Goal: Task Accomplishment & Management: Use online tool/utility

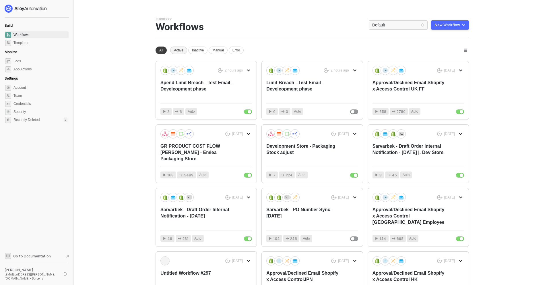
click at [181, 52] on div "Active" at bounding box center [178, 50] width 17 height 7
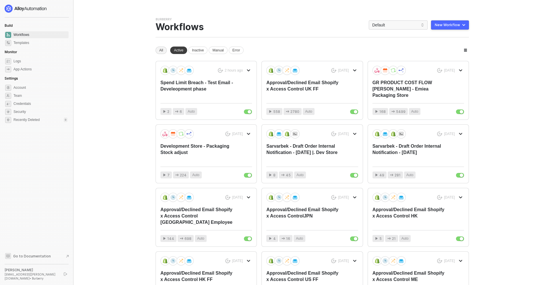
click at [166, 50] on div "All" at bounding box center [161, 50] width 11 height 7
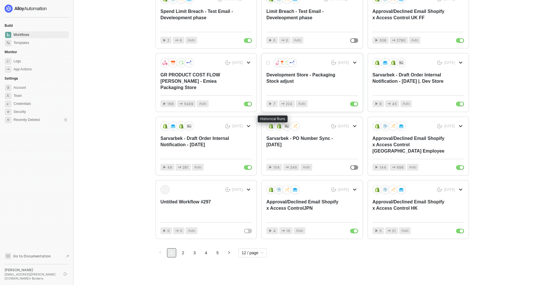
scroll to position [75, 0]
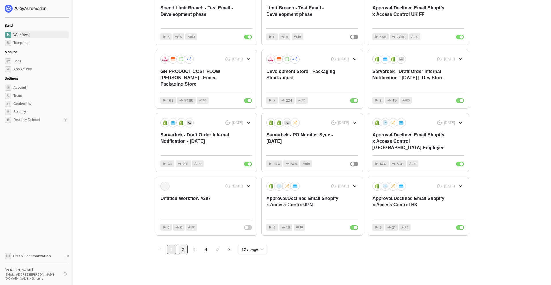
click at [181, 246] on link "2" at bounding box center [183, 249] width 9 height 9
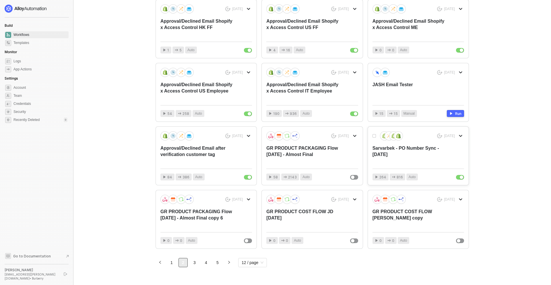
scroll to position [62, 0]
click at [193, 246] on link "3" at bounding box center [194, 262] width 9 height 9
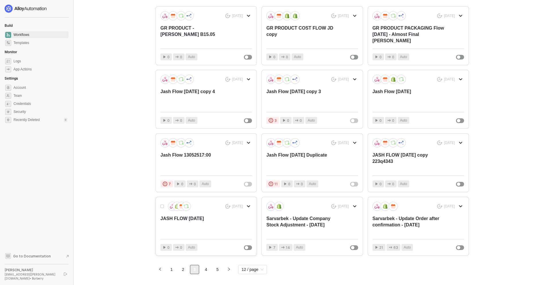
scroll to position [75, 0]
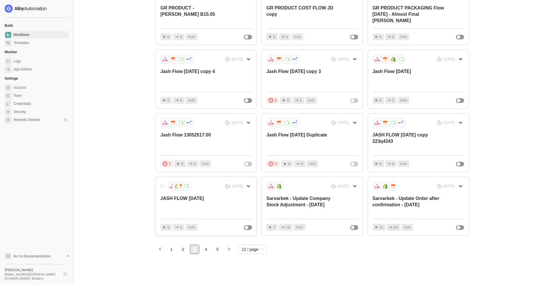
click at [204, 200] on div "JASH FLOW 09.05.25" at bounding box center [196, 204] width 73 height 19
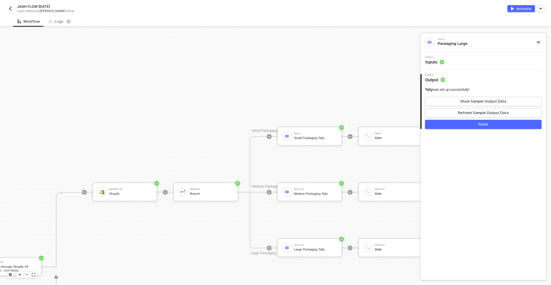
scroll to position [119, 355]
click at [12, 10] on img "button" at bounding box center [10, 8] width 5 height 5
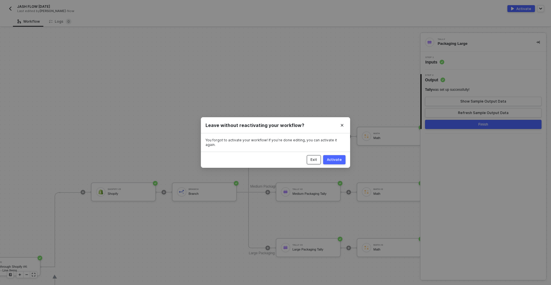
click at [313, 157] on div "Exit" at bounding box center [314, 159] width 7 height 5
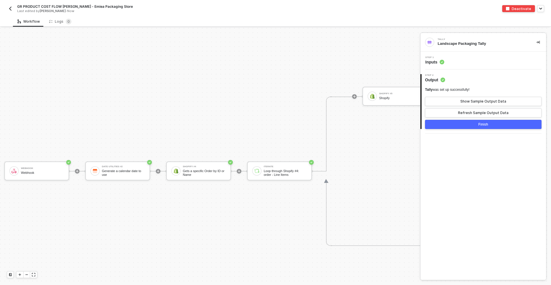
scroll to position [573, 0]
click at [13, 11] on button "button" at bounding box center [10, 8] width 7 height 7
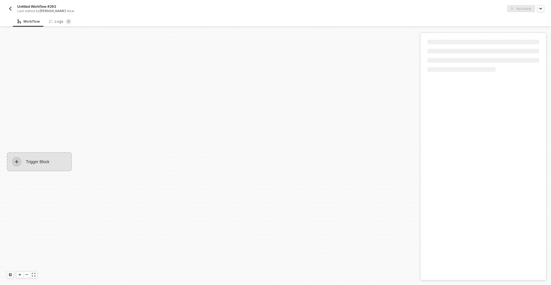
scroll to position [11, 0]
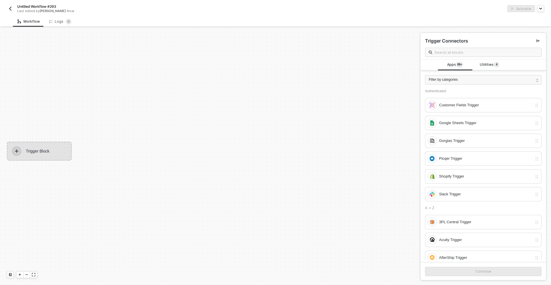
click at [42, 7] on span "Untitled Workflow #293" at bounding box center [36, 6] width 39 height 5
drag, startPoint x: 69, startPoint y: 7, endPoint x: -25, endPoint y: 5, distance: 93.6
click at [0, 5] on html "Alloy Untitled Workflow #293 Save Cancel Last edited by Jash Dave - Now Activat…" at bounding box center [275, 142] width 551 height 285
type input "p"
type input "Platform Password Request"
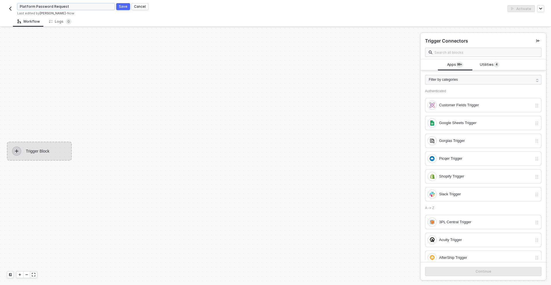
click button "Save" at bounding box center [123, 6] width 14 height 7
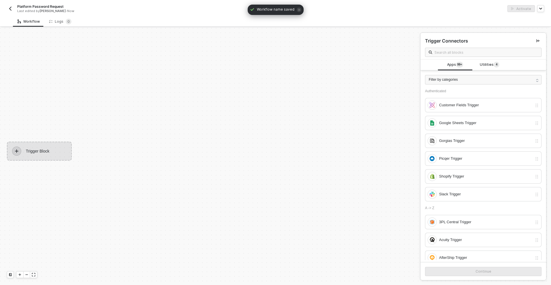
click at [50, 146] on div "Trigger Block" at bounding box center [39, 151] width 65 height 19
click at [22, 149] on div "Trigger Block" at bounding box center [39, 151] width 65 height 19
click at [467, 55] on span at bounding box center [483, 52] width 117 height 9
click at [478, 52] on input "text" at bounding box center [486, 52] width 103 height 6
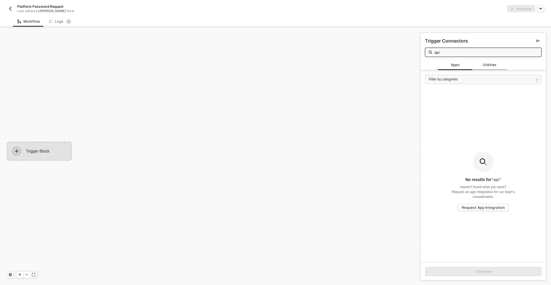
click at [488, 67] on div "Utilities" at bounding box center [490, 64] width 34 height 11
click at [459, 66] on span "Apps" at bounding box center [455, 64] width 9 height 5
click at [456, 54] on input "api" at bounding box center [486, 52] width 103 height 6
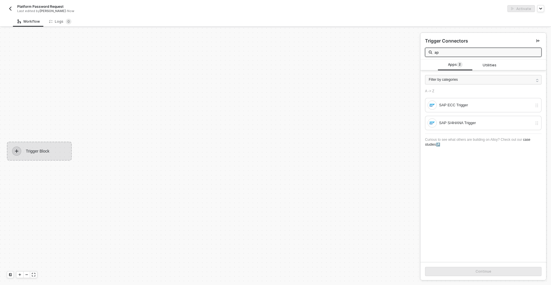
type input "a"
type input "we"
click at [494, 66] on sup "1" at bounding box center [497, 65] width 6 height 6
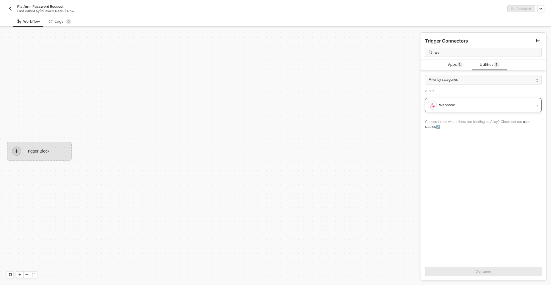
click at [473, 110] on div "Webhook" at bounding box center [483, 105] width 117 height 14
click at [479, 270] on div "Continue" at bounding box center [484, 271] width 16 height 5
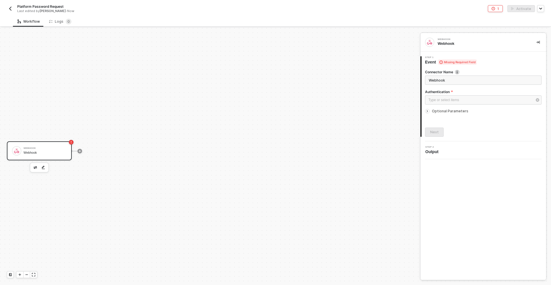
click at [83, 151] on div at bounding box center [80, 151] width 76 height 45
click at [81, 151] on icon "icon-play" at bounding box center [79, 150] width 3 height 3
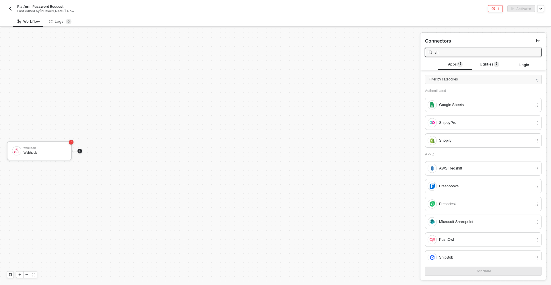
type input "s"
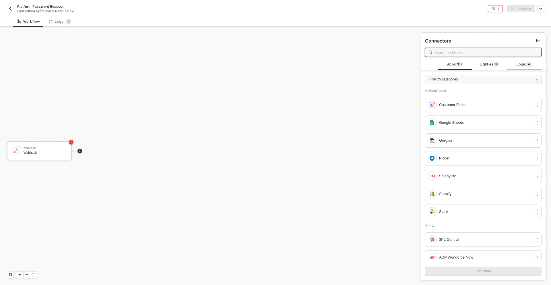
click at [519, 69] on div "Logic 4" at bounding box center [524, 64] width 34 height 11
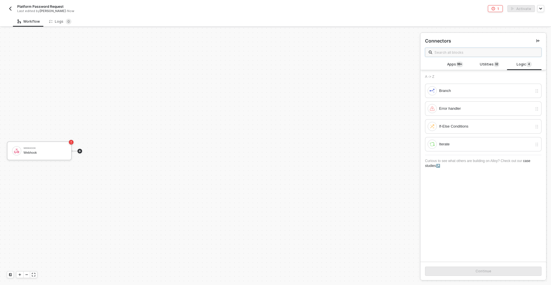
click at [468, 53] on input "text" at bounding box center [486, 52] width 103 height 6
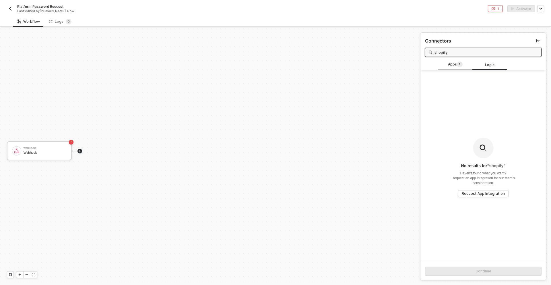
type input "shopify"
click at [465, 62] on div "Apps 1" at bounding box center [455, 64] width 25 height 6
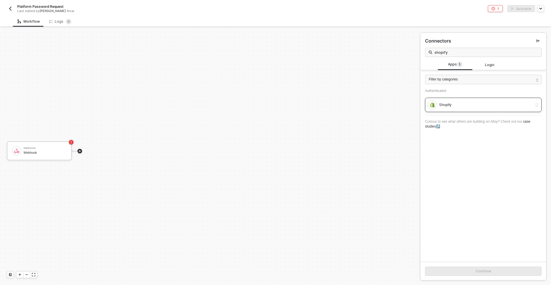
click at [471, 106] on div "Shopify" at bounding box center [485, 105] width 93 height 6
click at [475, 273] on button "Continue" at bounding box center [483, 270] width 117 height 9
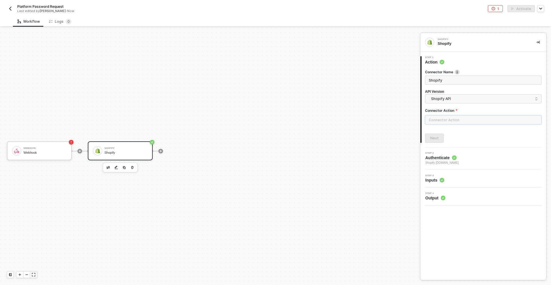
click at [456, 119] on input "text" at bounding box center [483, 119] width 117 height 9
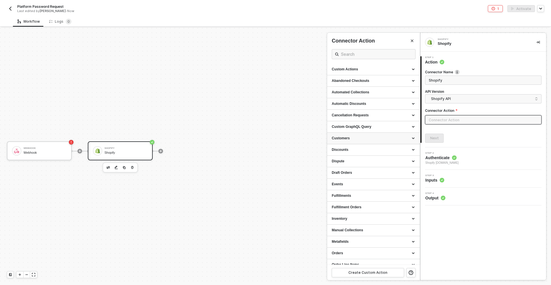
click at [370, 138] on div "Customers" at bounding box center [374, 138] width 84 height 5
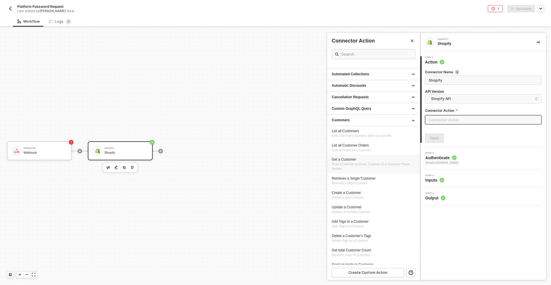
scroll to position [18, 0]
click at [362, 169] on div "Get a Customer Finds a Customer by Email, Customer ID or Customer Phone Number" at bounding box center [374, 164] width 84 height 14
type input "Finds a Customer by Email, Customer ID or Customer Phone Number"
type input "Customers - Get a Customer"
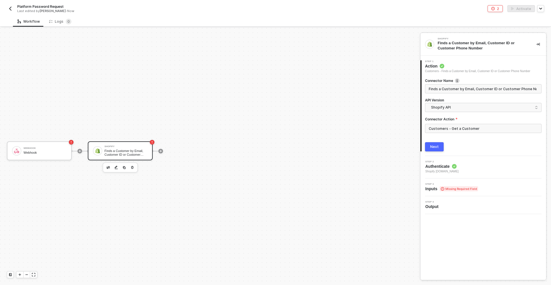
click at [438, 143] on button "Next" at bounding box center [434, 146] width 19 height 9
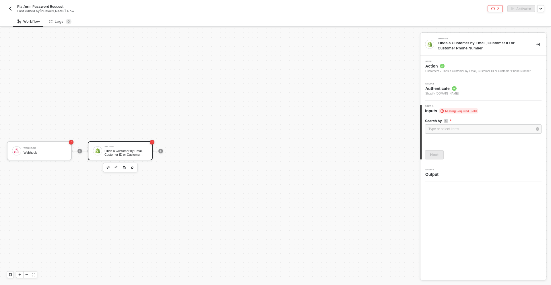
click at [437, 85] on span "Step 2" at bounding box center [442, 84] width 33 height 2
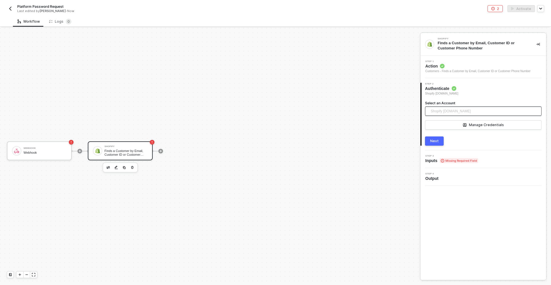
click at [454, 109] on span "Shopify burberry-us-ff-employee-sale.myshopify.com" at bounding box center [451, 111] width 40 height 9
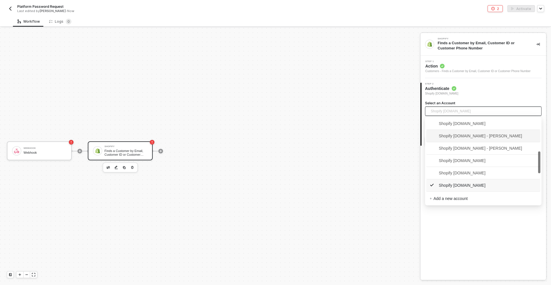
click at [463, 139] on span "Shopify bbysandboxemployeestore.myshopify.com - Ivan Biriuk" at bounding box center [483, 135] width 107 height 9
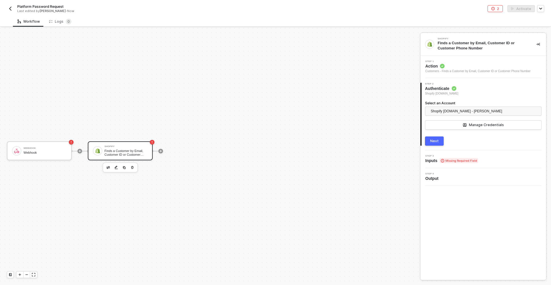
click at [441, 143] on button "Next" at bounding box center [434, 140] width 19 height 9
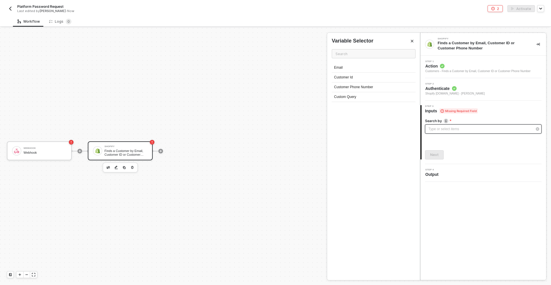
click at [442, 132] on div "Type or select items ﻿" at bounding box center [483, 128] width 117 height 9
drag, startPoint x: 348, startPoint y: 67, endPoint x: 414, endPoint y: 120, distance: 84.8
click at [348, 67] on div "Email" at bounding box center [374, 68] width 84 height 10
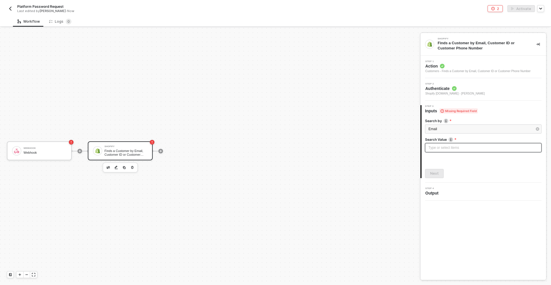
click at [439, 145] on div "Type or select items ﻿" at bounding box center [484, 147] width 110 height 5
click at [442, 147] on div "Type or select items ﻿" at bounding box center [484, 147] width 110 height 5
click at [162, 152] on icon "icon-play" at bounding box center [160, 150] width 3 height 3
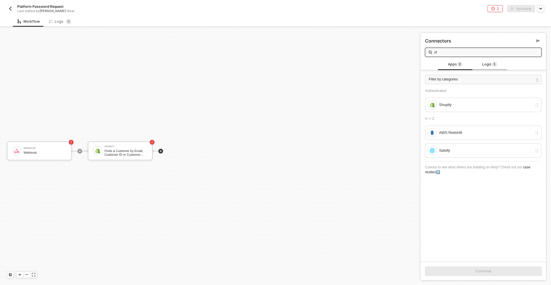
type input "if"
click at [489, 64] on span "Logic 1" at bounding box center [489, 64] width 15 height 6
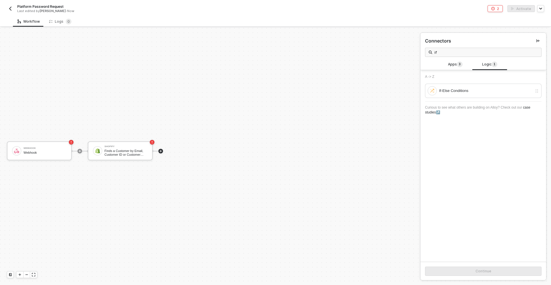
drag, startPoint x: 461, startPoint y: 89, endPoint x: 454, endPoint y: 285, distance: 195.4
click at [461, 90] on div "If-Else Conditions" at bounding box center [485, 91] width 93 height 6
click at [452, 267] on button "Continue" at bounding box center [483, 270] width 117 height 9
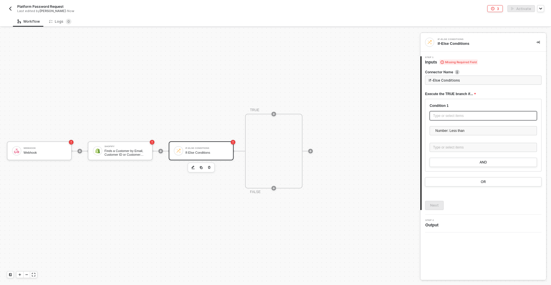
click at [464, 119] on div "Type or select items ﻿" at bounding box center [483, 115] width 107 height 9
click at [465, 132] on span "Number: Less than" at bounding box center [485, 130] width 98 height 9
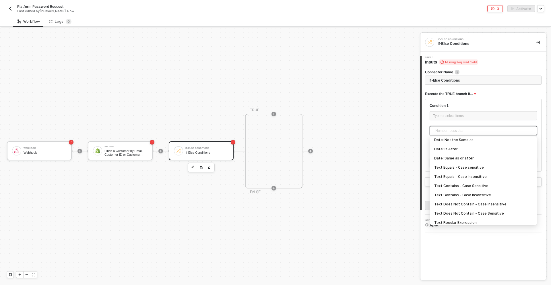
scroll to position [85, 0]
click at [476, 175] on div "Text Equals - Case Insensitive" at bounding box center [483, 176] width 98 height 6
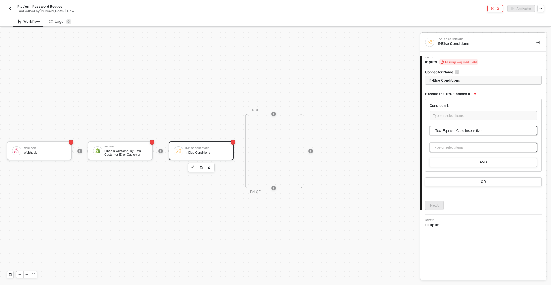
click at [450, 146] on div "Type or select items ﻿" at bounding box center [483, 147] width 100 height 5
click at [466, 200] on div "Connector Name If-Else Conditions Execute the TRUE branch if... Condition 1 Typ…" at bounding box center [483, 137] width 117 height 145
click at [447, 116] on div "Type or select items ﻿" at bounding box center [483, 115] width 100 height 5
drag, startPoint x: 499, startPoint y: 115, endPoint x: 498, endPoint y: 124, distance: 9.2
click at [499, 115] on div "Type or select items ﻿" at bounding box center [483, 115] width 100 height 5
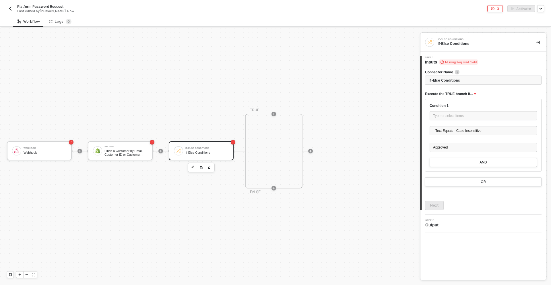
click at [494, 138] on div "Text Equals - Case Insensitive Number: Less than Number: Less than or equal Num…" at bounding box center [483, 132] width 107 height 12
click at [489, 118] on div "Type or select items ﻿" at bounding box center [483, 115] width 107 height 9
click at [485, 117] on div "Type or select items ﻿" at bounding box center [483, 115] width 100 height 5
click at [484, 106] on div "Condition 1" at bounding box center [483, 105] width 107 height 5
click at [483, 115] on div "Type or select items ﻿" at bounding box center [483, 115] width 100 height 5
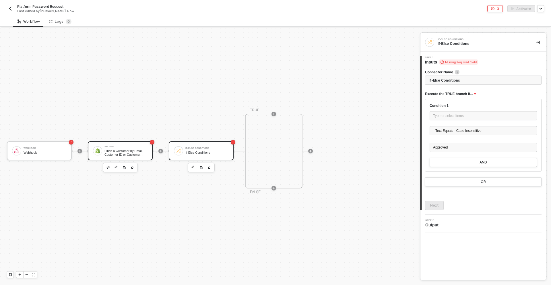
click at [140, 150] on div "Finds a Customer by Email, Customer ID or Customer Phone Number" at bounding box center [126, 152] width 43 height 7
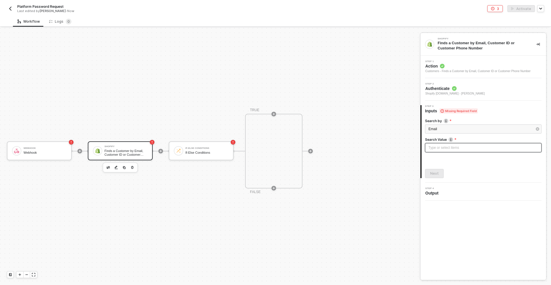
click at [441, 147] on div "Type or select items ﻿" at bounding box center [484, 147] width 110 height 5
click at [45, 166] on button "button" at bounding box center [43, 167] width 7 height 7
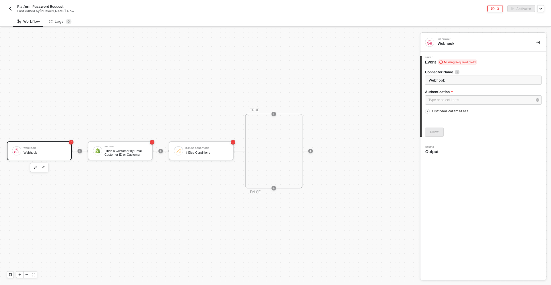
click at [67, 151] on div "Webhook Webhook" at bounding box center [39, 150] width 65 height 19
click at [34, 167] on img "button" at bounding box center [35, 167] width 3 height 3
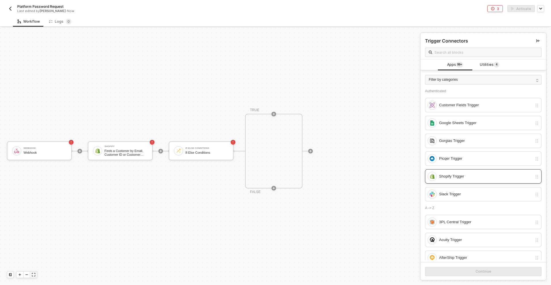
click at [447, 175] on div "Shopify Trigger" at bounding box center [485, 176] width 93 height 6
click at [461, 268] on button "Continue" at bounding box center [483, 271] width 117 height 9
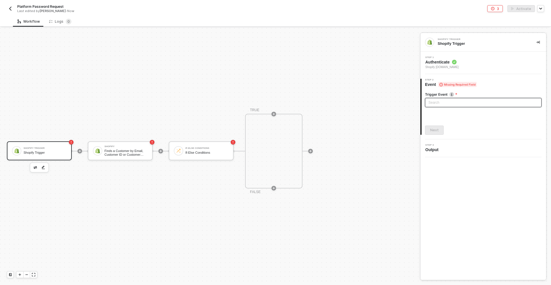
click at [464, 105] on input "search" at bounding box center [484, 102] width 110 height 9
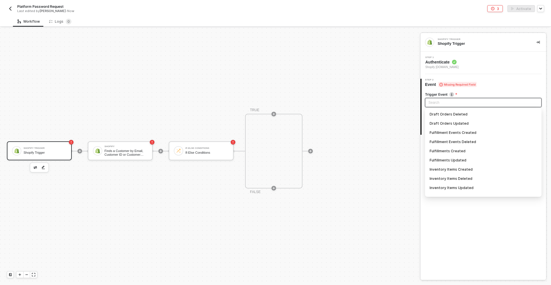
scroll to position [212, 0]
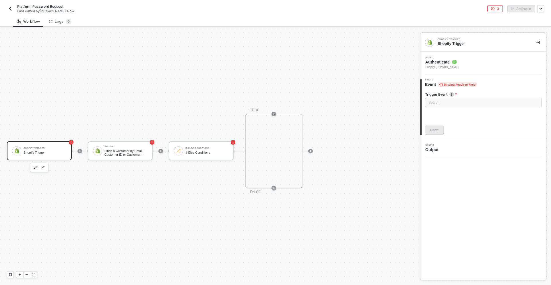
click at [239, 206] on div at bounding box center [274, 188] width 76 height 45
click at [274, 113] on icon "icon-play" at bounding box center [273, 113] width 3 height 3
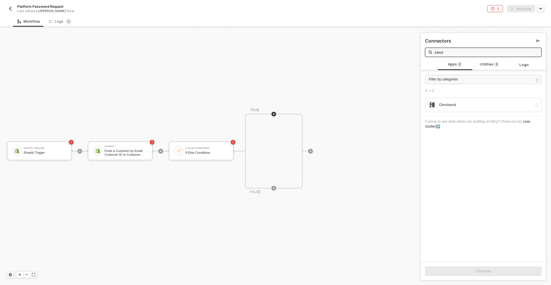
type input "send"
drag, startPoint x: 515, startPoint y: 22, endPoint x: 527, endPoint y: -17, distance: 41.0
click at [527, 0] on html "Alloy Platform Password Request Last edited by Jash Dave - Now 3 Activate Workf…" at bounding box center [275, 142] width 551 height 285
click at [492, 64] on span "Utilities 1" at bounding box center [490, 64] width 20 height 6
click at [449, 109] on div "Send Email" at bounding box center [480, 104] width 105 height 9
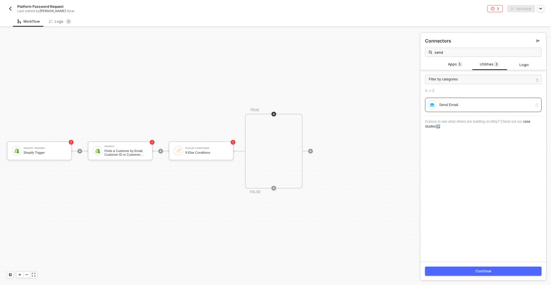
click at [453, 272] on button "Continue" at bounding box center [483, 270] width 117 height 9
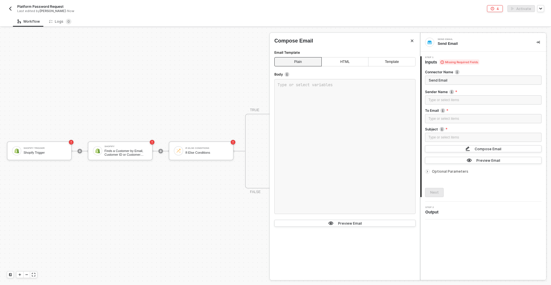
click at [162, 86] on div at bounding box center [275, 156] width 551 height 257
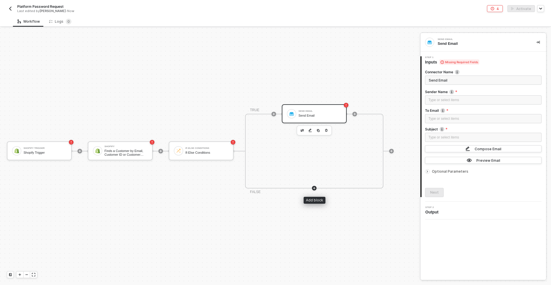
click at [314, 189] on icon "icon-play" at bounding box center [314, 187] width 3 height 3
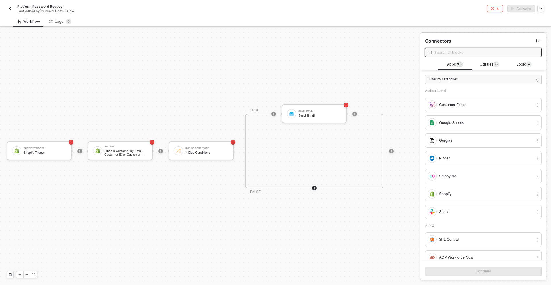
click at [452, 53] on input "text" at bounding box center [486, 52] width 103 height 6
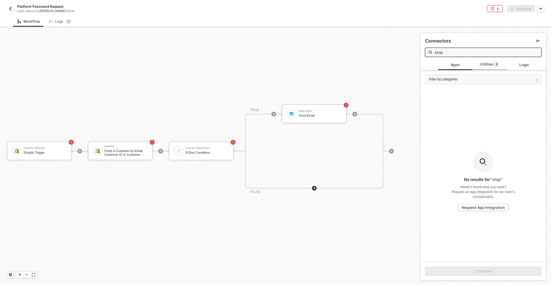
type input "stop"
click at [490, 63] on span "Utilities 2" at bounding box center [490, 64] width 20 height 6
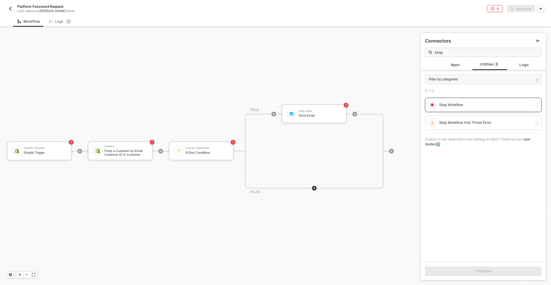
click at [456, 100] on div "Stop Workflow" at bounding box center [480, 104] width 105 height 9
drag, startPoint x: 456, startPoint y: 271, endPoint x: 426, endPoint y: 266, distance: 29.6
click at [454, 270] on button "Continue" at bounding box center [483, 270] width 117 height 9
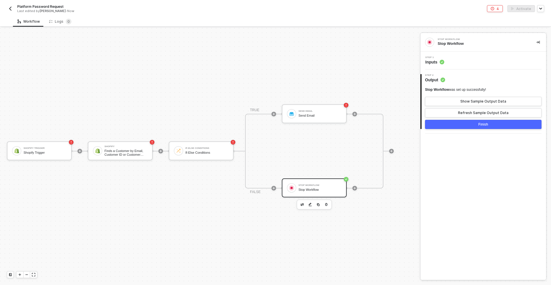
click at [230, 216] on div "Shopify Trigger Shopify Trigger Shopify Finds a Customer by Email, Customer ID …" at bounding box center [208, 151] width 417 height 268
click at [440, 123] on button "Finish" at bounding box center [483, 124] width 117 height 9
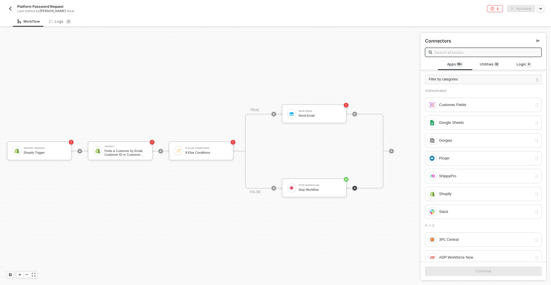
drag, startPoint x: 298, startPoint y: 112, endPoint x: 368, endPoint y: 115, distance: 69.3
click at [299, 112] on div "Send Email" at bounding box center [320, 111] width 43 height 2
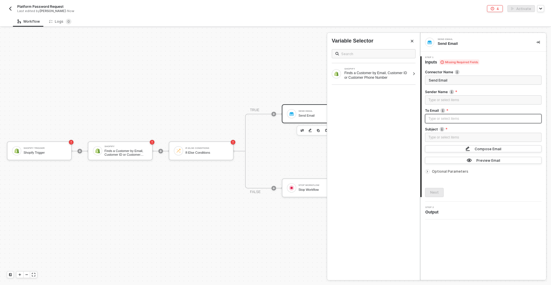
click at [467, 119] on div "Type or select items ﻿" at bounding box center [484, 118] width 110 height 5
click at [465, 102] on div "Type or select items ﻿" at bounding box center [484, 99] width 110 height 5
click at [447, 117] on div "Type or select items ﻿" at bounding box center [484, 118] width 110 height 5
click at [381, 79] on div "Finds a Customer by Email, Customer ID or Customer Phone Number" at bounding box center [378, 75] width 66 height 9
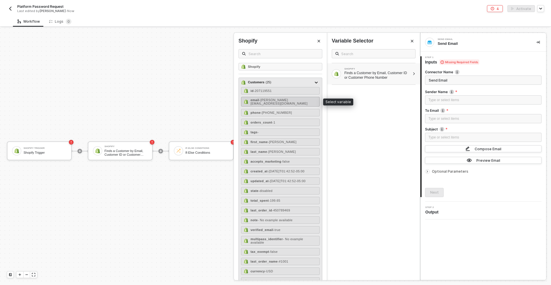
click at [291, 100] on span "- erlich@aviato.com" at bounding box center [279, 101] width 57 height 7
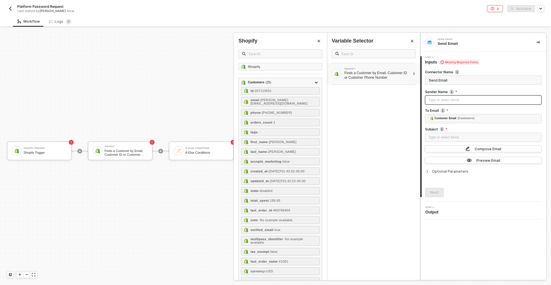
click at [481, 102] on div "Type or select items ﻿" at bounding box center [484, 99] width 110 height 5
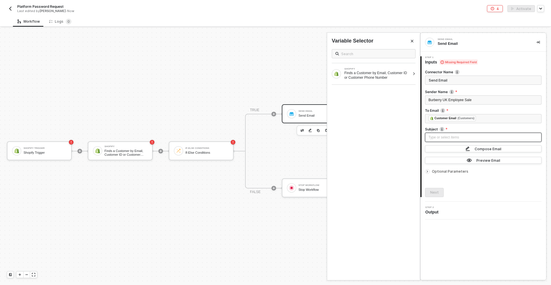
click at [484, 138] on div "Type or select items ﻿" at bounding box center [484, 137] width 110 height 5
click at [477, 148] on div "Compose Email" at bounding box center [488, 148] width 27 height 5
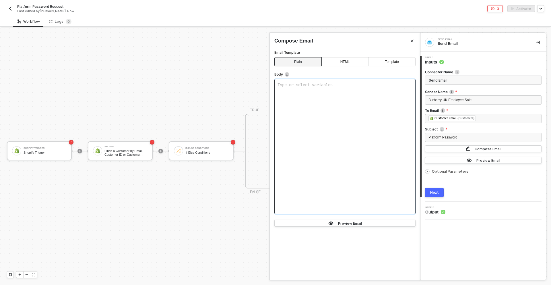
click at [315, 102] on div "Type or select variables ﻿" at bounding box center [344, 146] width 141 height 135
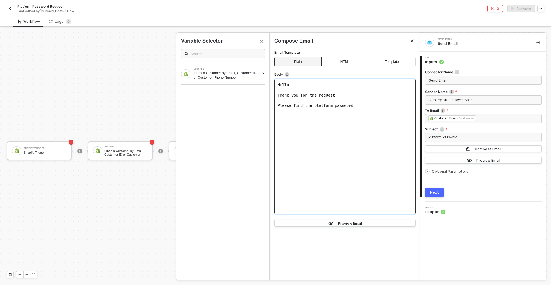
click at [335, 94] on span "Thank you for the request" at bounding box center [306, 94] width 57 height 5
click at [367, 117] on pre "Please find the platform password" at bounding box center [345, 115] width 135 height 5
click at [294, 113] on pre "﻿" at bounding box center [345, 110] width 135 height 5
click at [294, 115] on span "Please find the platform password" at bounding box center [316, 115] width 76 height 5
click at [382, 117] on pre "You can also find the platform password" at bounding box center [345, 115] width 135 height 5
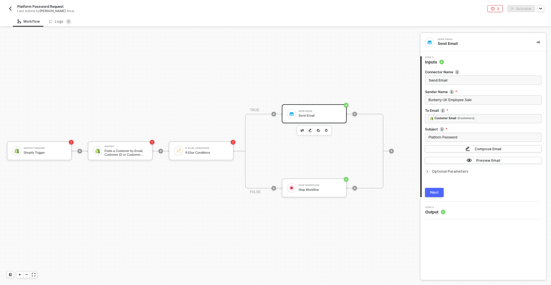
click at [439, 195] on button "Next" at bounding box center [434, 192] width 19 height 9
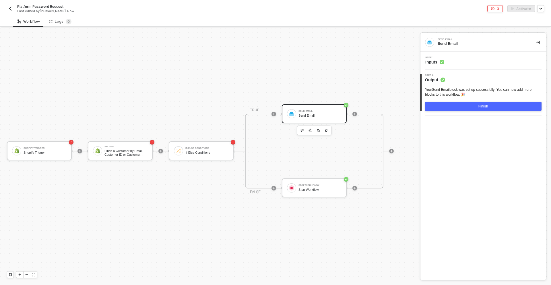
click at [458, 105] on button "Finish" at bounding box center [483, 106] width 117 height 9
